Goal: Information Seeking & Learning: Understand process/instructions

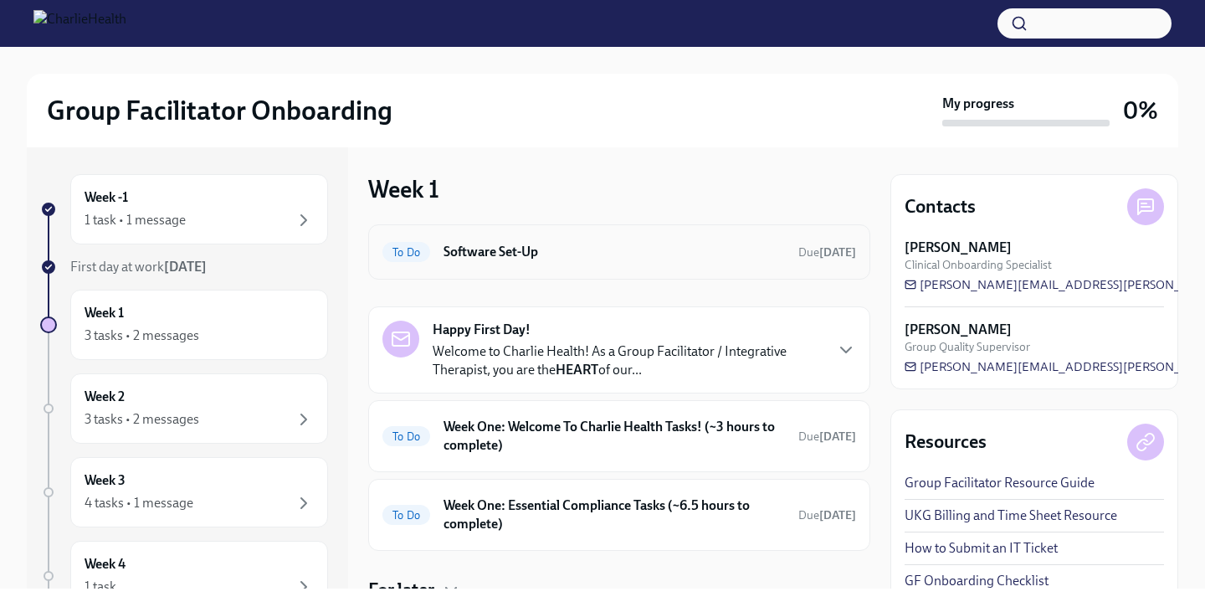
click at [501, 241] on div "To Do Software Set-Up Due [DATE]" at bounding box center [620, 252] width 474 height 27
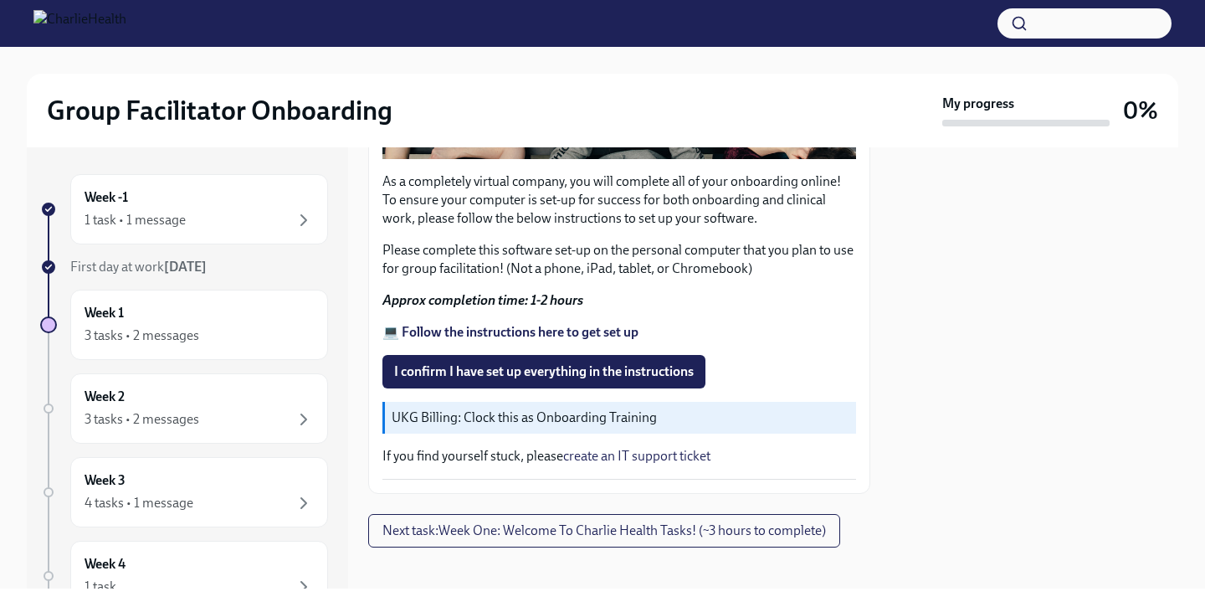
scroll to position [526, 0]
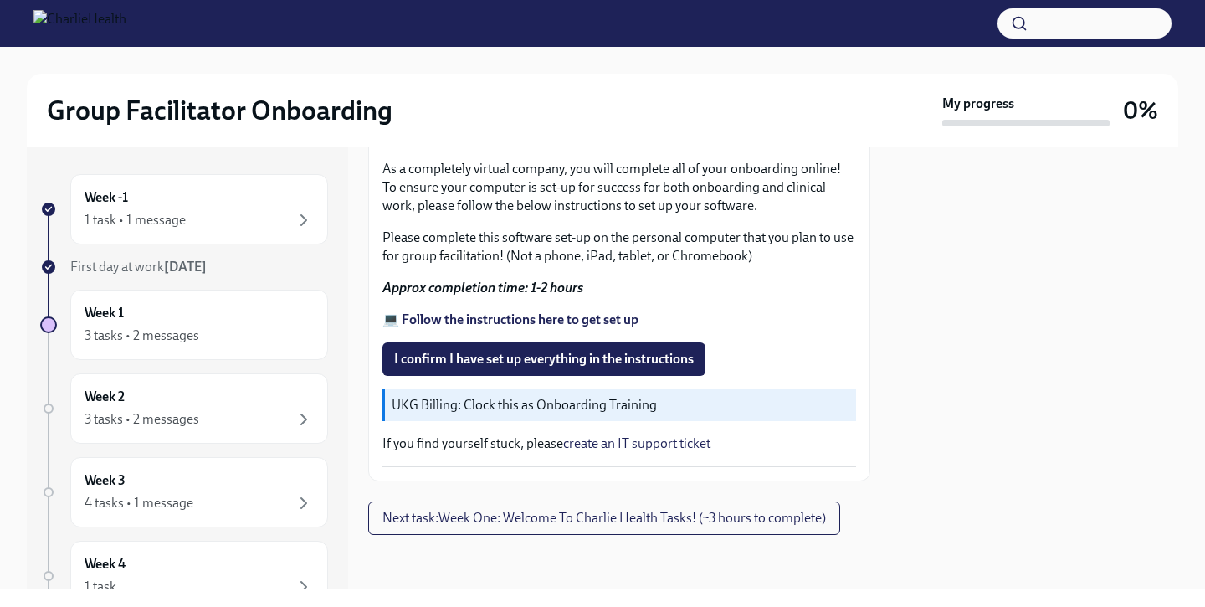
click at [511, 404] on p "UKG Billing: Clock this as Onboarding Training" at bounding box center [621, 405] width 458 height 18
click at [511, 441] on p "If you find yourself stuck, please create an IT support ticket" at bounding box center [620, 443] width 474 height 18
click at [206, 233] on div "Week -1 1 task • 1 message" at bounding box center [199, 209] width 258 height 70
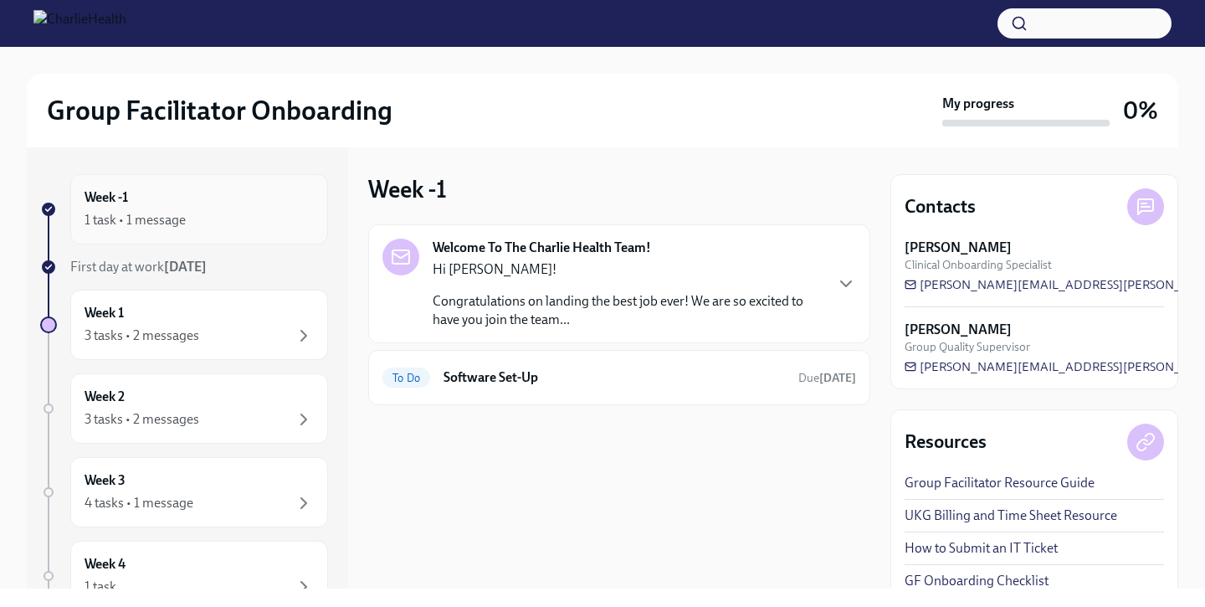
click at [229, 220] on div "1 task • 1 message" at bounding box center [199, 220] width 229 height 20
click at [229, 316] on div "Week 1 3 tasks • 2 messages" at bounding box center [199, 325] width 229 height 42
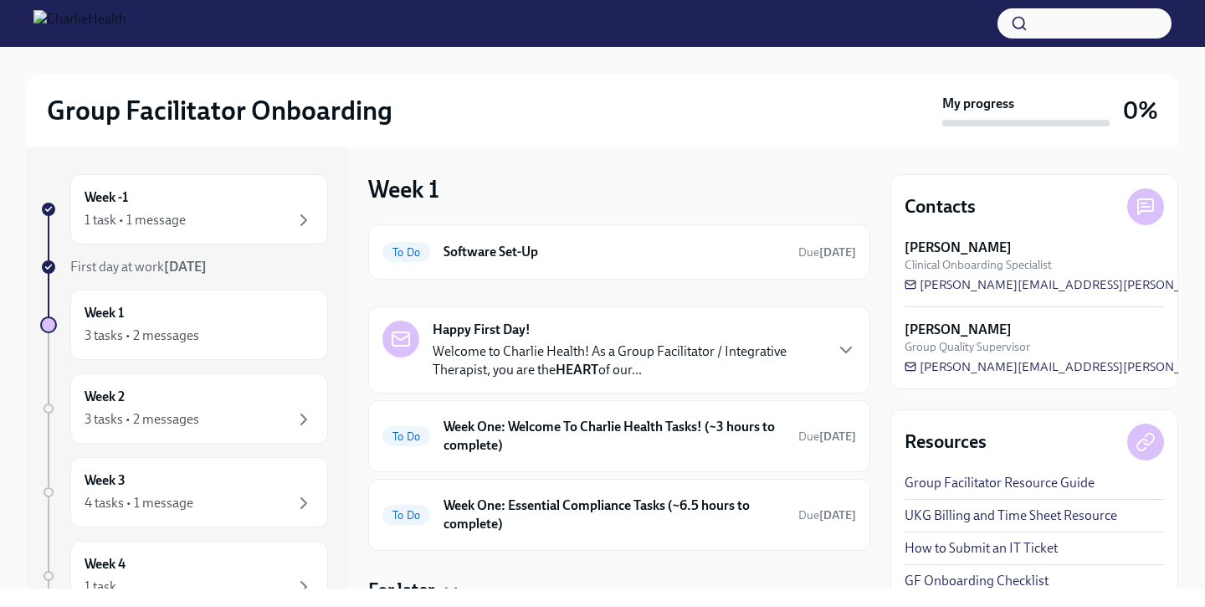
scroll to position [68, 0]
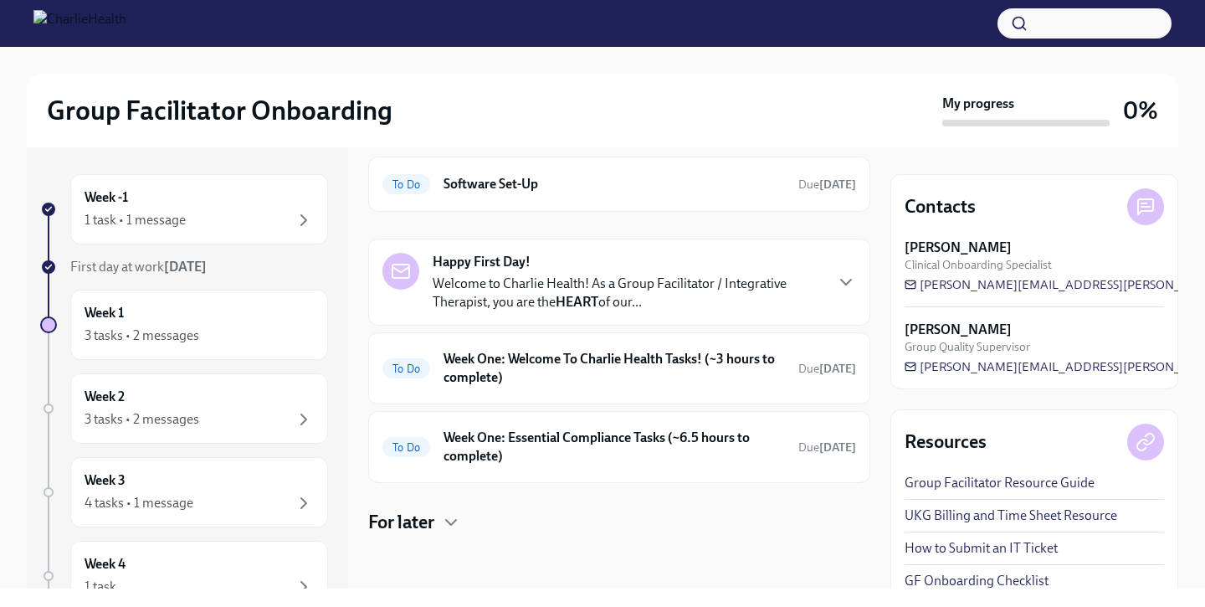
click at [506, 280] on p "Welcome to Charlie Health! As a Group Facilitator / Integrative Therapist, you …" at bounding box center [628, 293] width 390 height 37
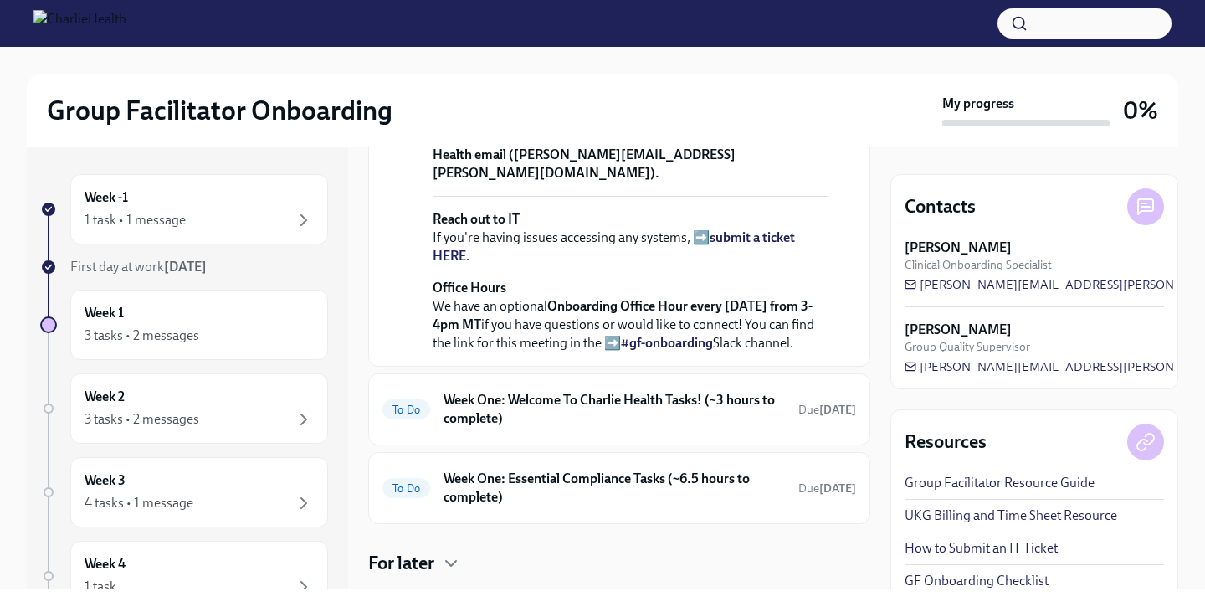
scroll to position [619, 0]
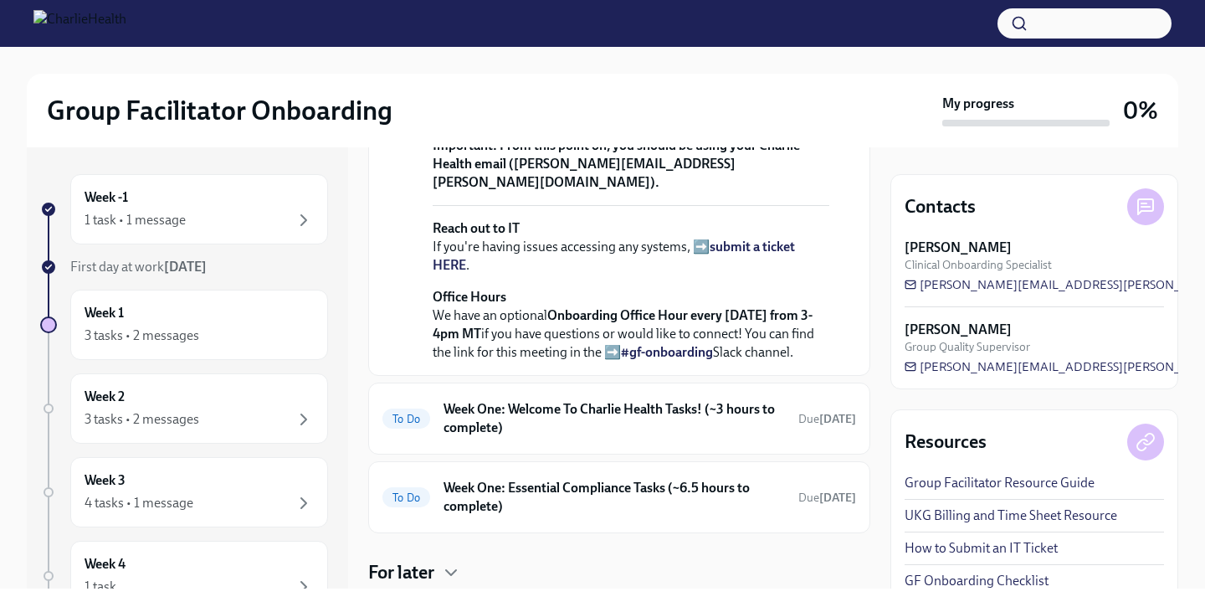
click at [602, 53] on strong "view the FULL onboarding plan HERE" at bounding box center [627, 35] width 389 height 34
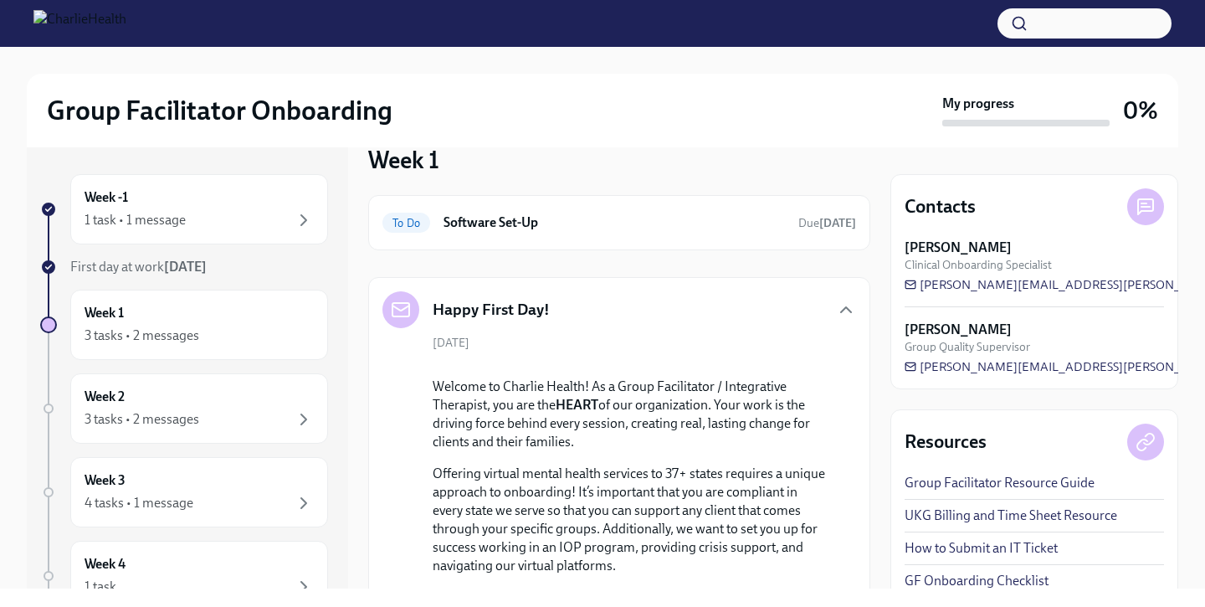
scroll to position [9, 0]
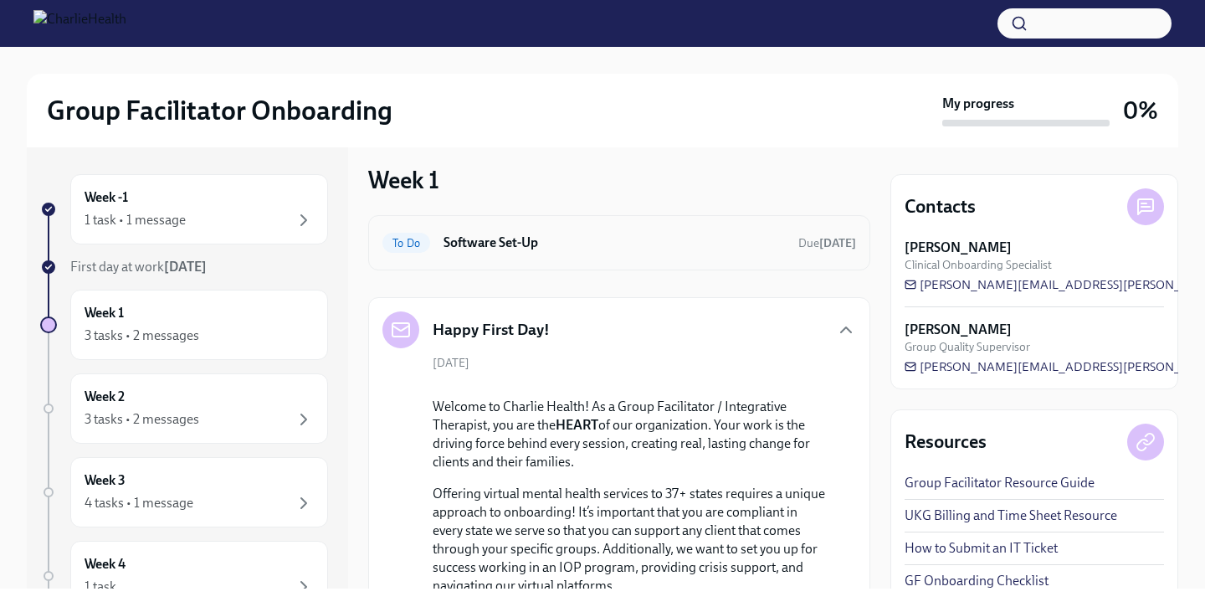
click at [481, 242] on h6 "Software Set-Up" at bounding box center [615, 243] width 342 height 18
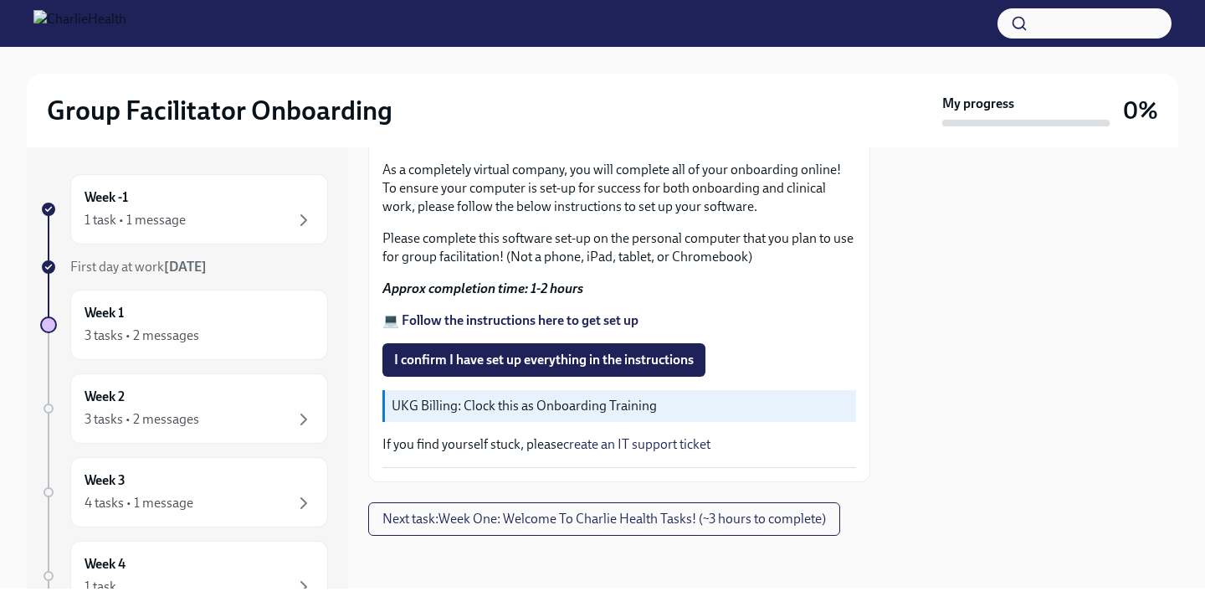
scroll to position [526, 0]
click at [544, 408] on p "UKG Billing: Clock this as Onboarding Training" at bounding box center [621, 405] width 458 height 18
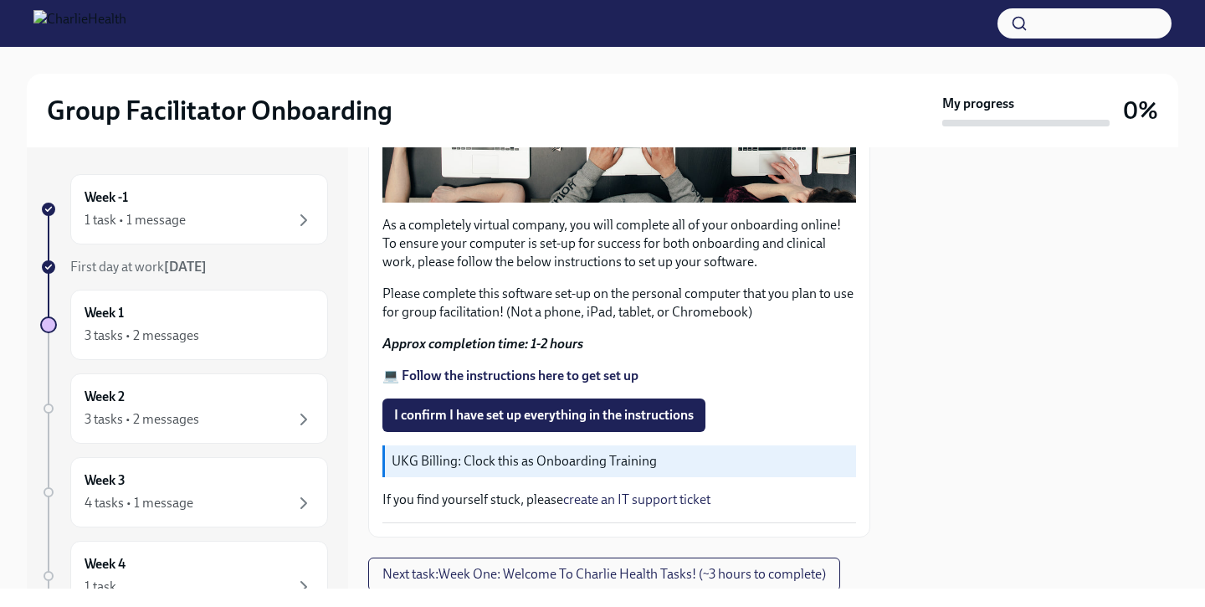
scroll to position [457, 0]
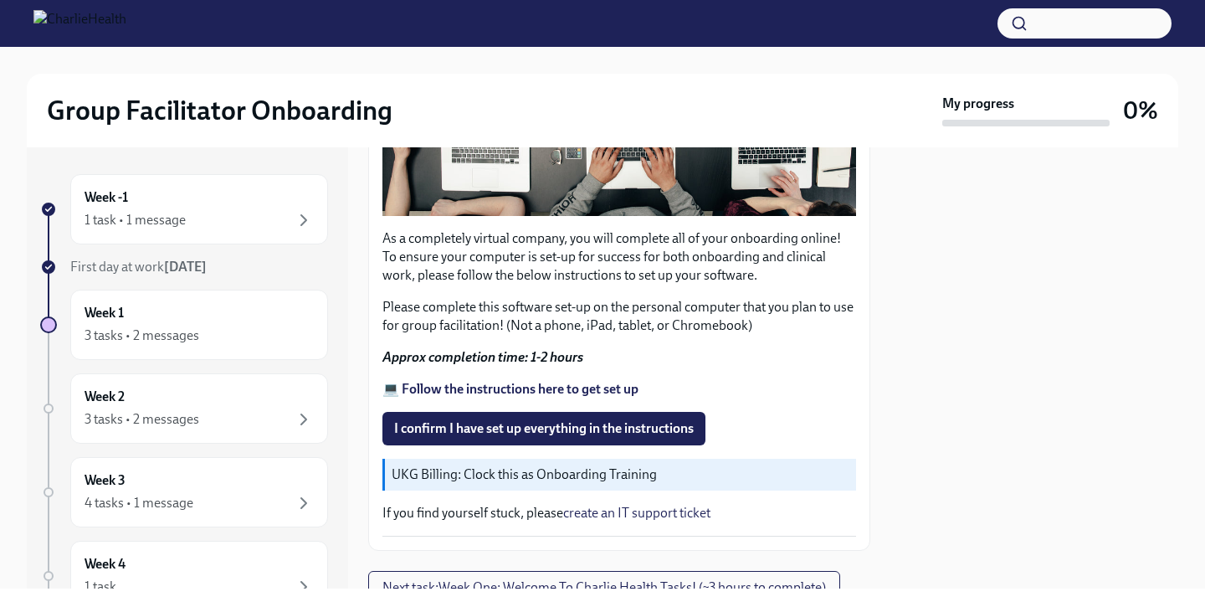
click at [552, 354] on strong "Approx completion time: 1-2 hours" at bounding box center [483, 357] width 201 height 16
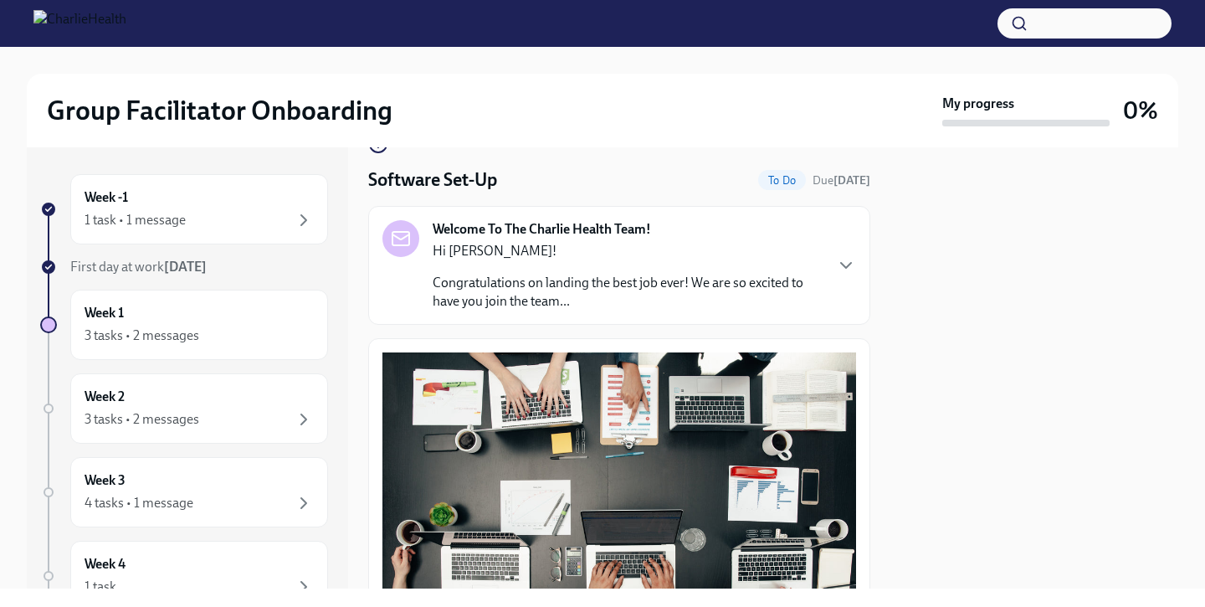
scroll to position [0, 0]
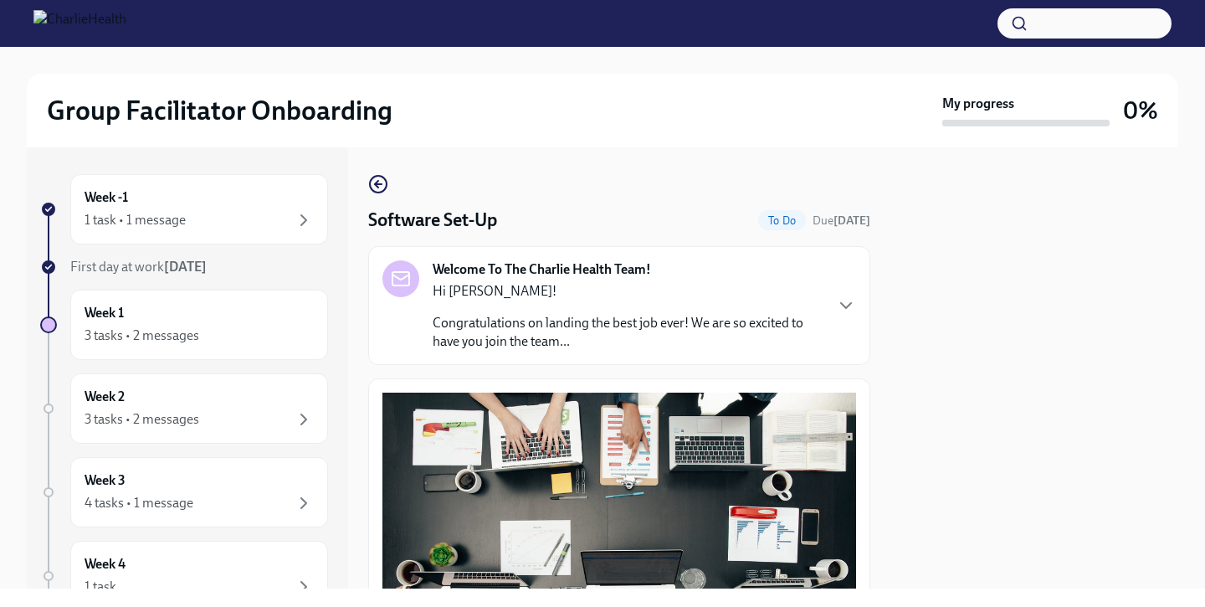
click at [552, 354] on div "Welcome To The Charlie Health Team! Hi [PERSON_NAME]! Congratulations on landin…" at bounding box center [619, 305] width 502 height 119
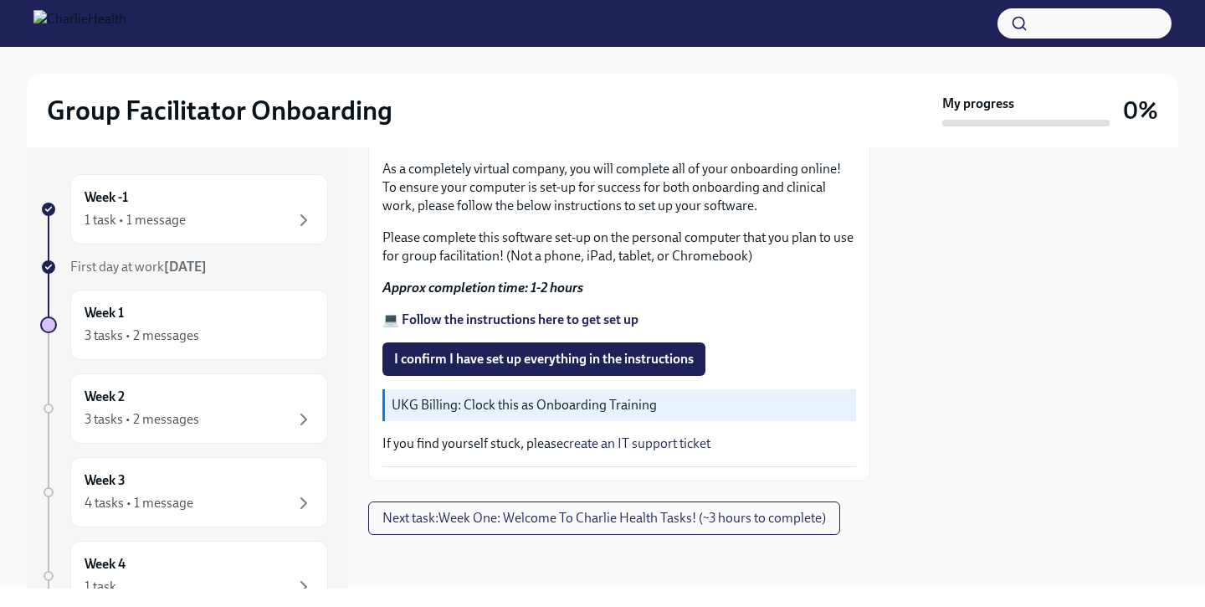
scroll to position [1477, 0]
click at [434, 327] on strong "💻 Follow the instructions here to get set up" at bounding box center [511, 319] width 256 height 16
